Goal: Task Accomplishment & Management: Complete application form

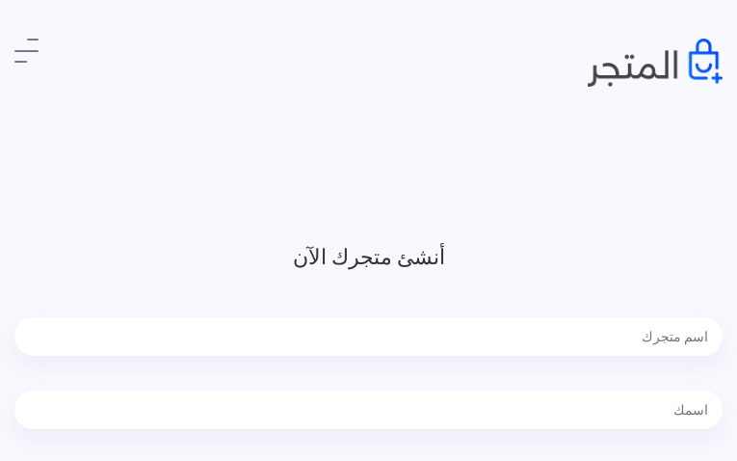
type input "MxFllqKzF"
type input "RbvlMzPskUJezkmt"
type input "5842361595"
type input "acejacux150@gmail.com"
type input "iifVSIwuWWgxexPl"
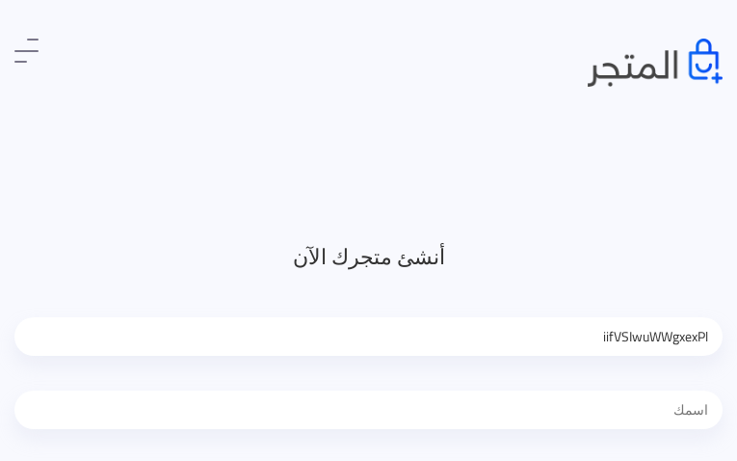
type input "ByNeJJCYPJY"
type input "7504420193"
type input "[EMAIL_ADDRESS][DOMAIN_NAME]"
type input "ttubFDeVGNI"
type input "TxvTnTqNNyUuJY"
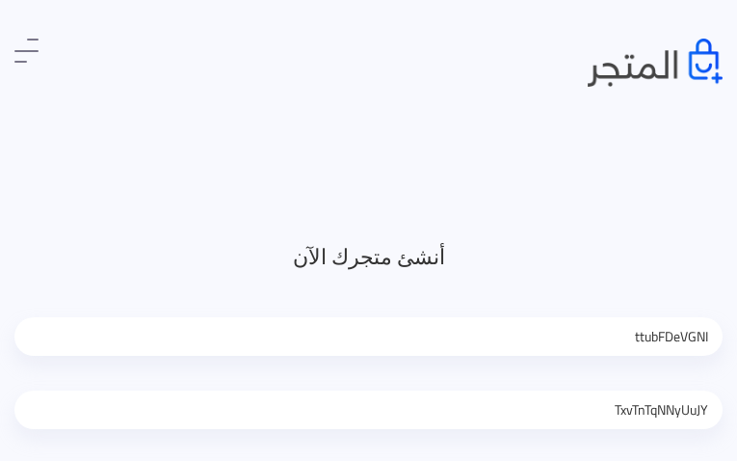
type input "4970324540"
type input "[EMAIL_ADDRESS][DOMAIN_NAME]"
type input "nxSvOpiOHEvs"
type input "aTDidxSDliLO"
type input "5809095412"
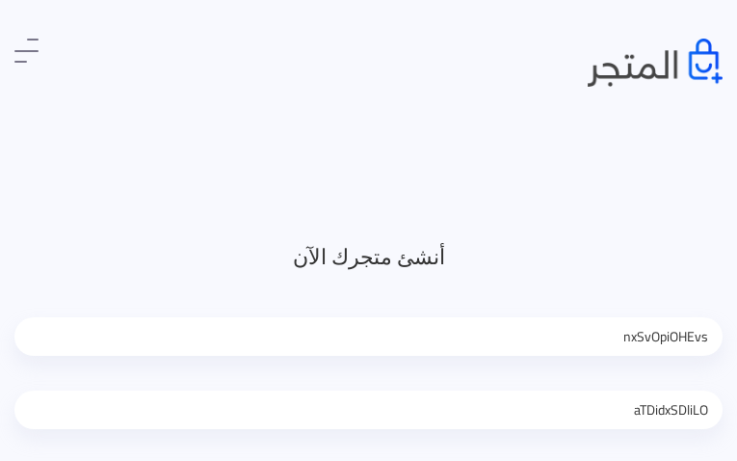
type input "[EMAIL_ADDRESS][DOMAIN_NAME]"
type input "vXPIBDTlXBNIurh"
type input "kkonJprtZFPkkWds"
type input "3462387442"
type input "[EMAIL_ADDRESS][DOMAIN_NAME]"
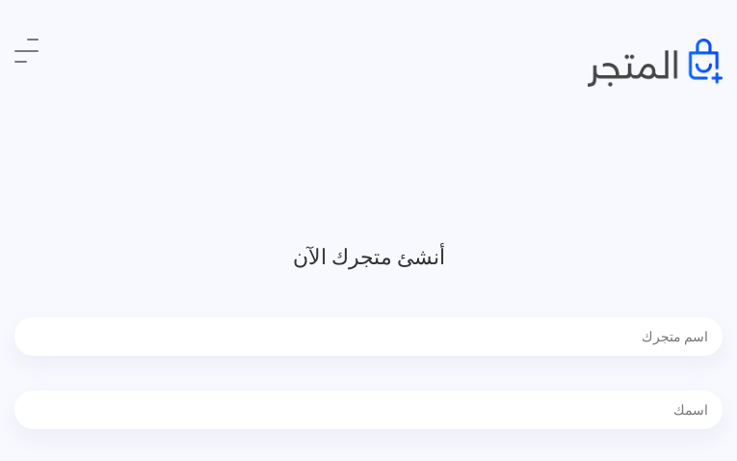
type input "gvMAhXNUmUveFuy"
type input "WwTLZDuNxWVxMypG"
type input "6480230694"
type input "[EMAIL_ADDRESS][DOMAIN_NAME]"
